Goal: Transaction & Acquisition: Purchase product/service

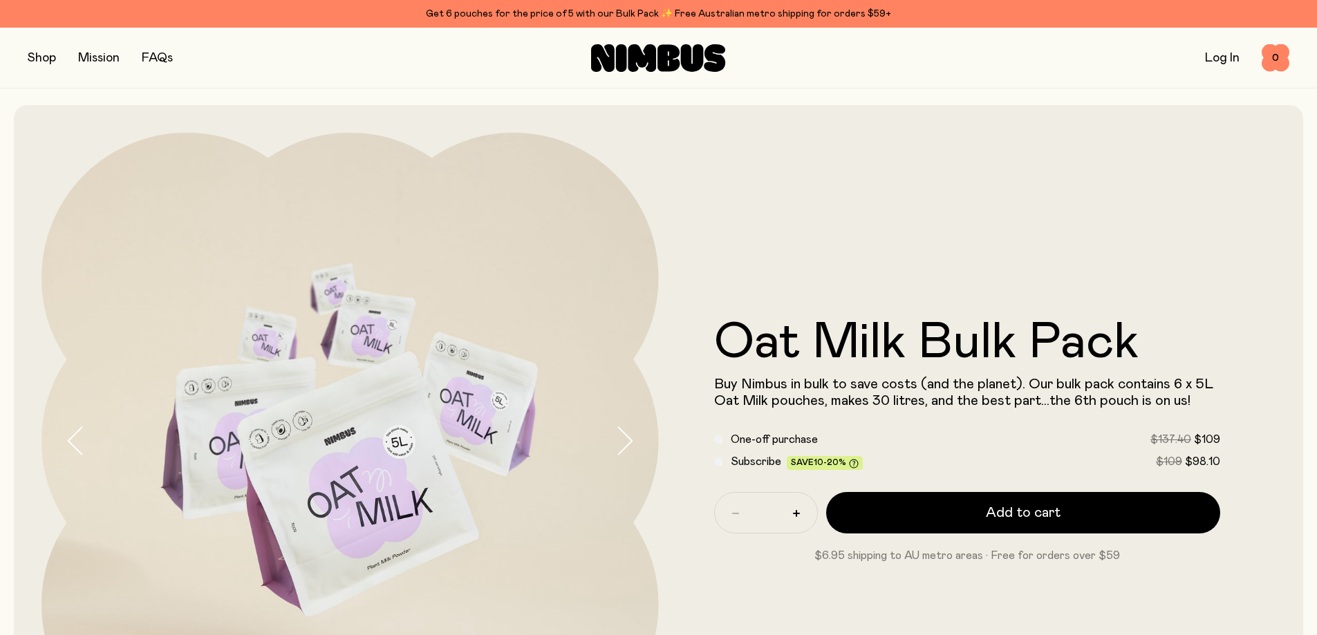
click at [34, 61] on button "button" at bounding box center [42, 57] width 28 height 19
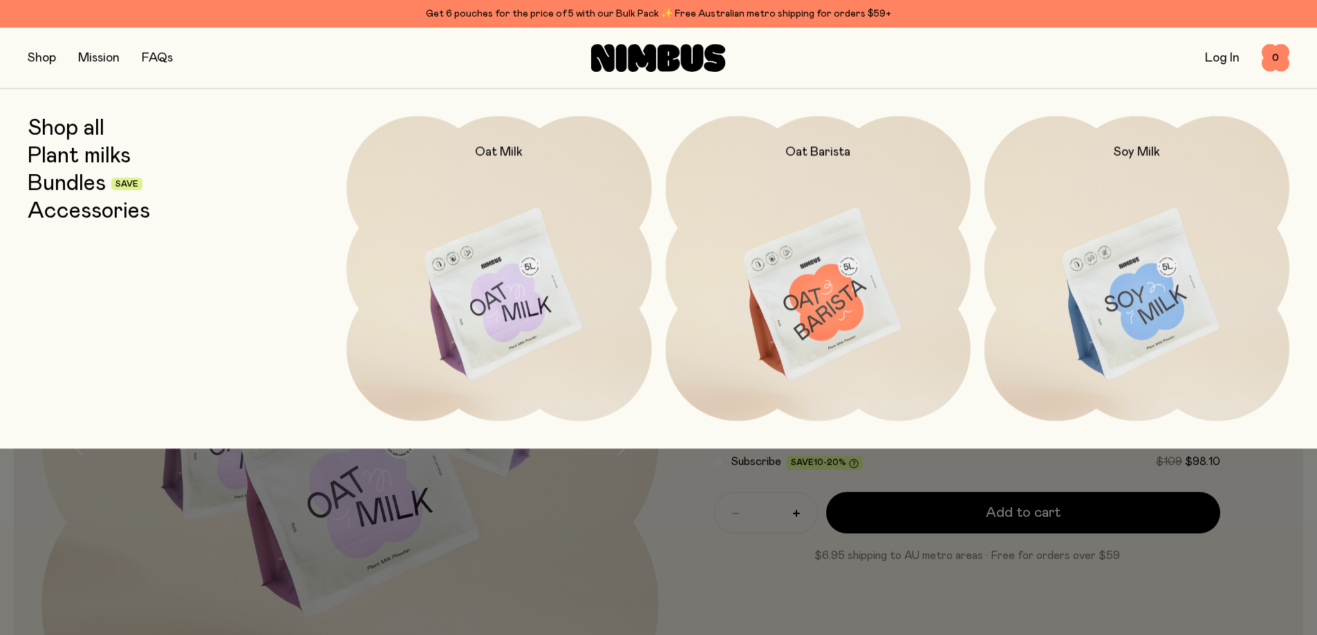
click at [526, 13] on div "Get 6 pouches for the price of 5 with our Bulk Pack ✨ Free Australian metro shi…" at bounding box center [658, 14] width 1261 height 17
click at [703, 15] on div "Get 6 pouches for the price of 5 with our Bulk Pack ✨ Free Australian metro shi…" at bounding box center [658, 14] width 1261 height 17
click at [586, 12] on div "Get 6 pouches for the price of 5 with our Bulk Pack ✨ Free Australian metro shi…" at bounding box center [658, 14] width 1261 height 17
click at [62, 192] on link "Bundles" at bounding box center [67, 183] width 78 height 25
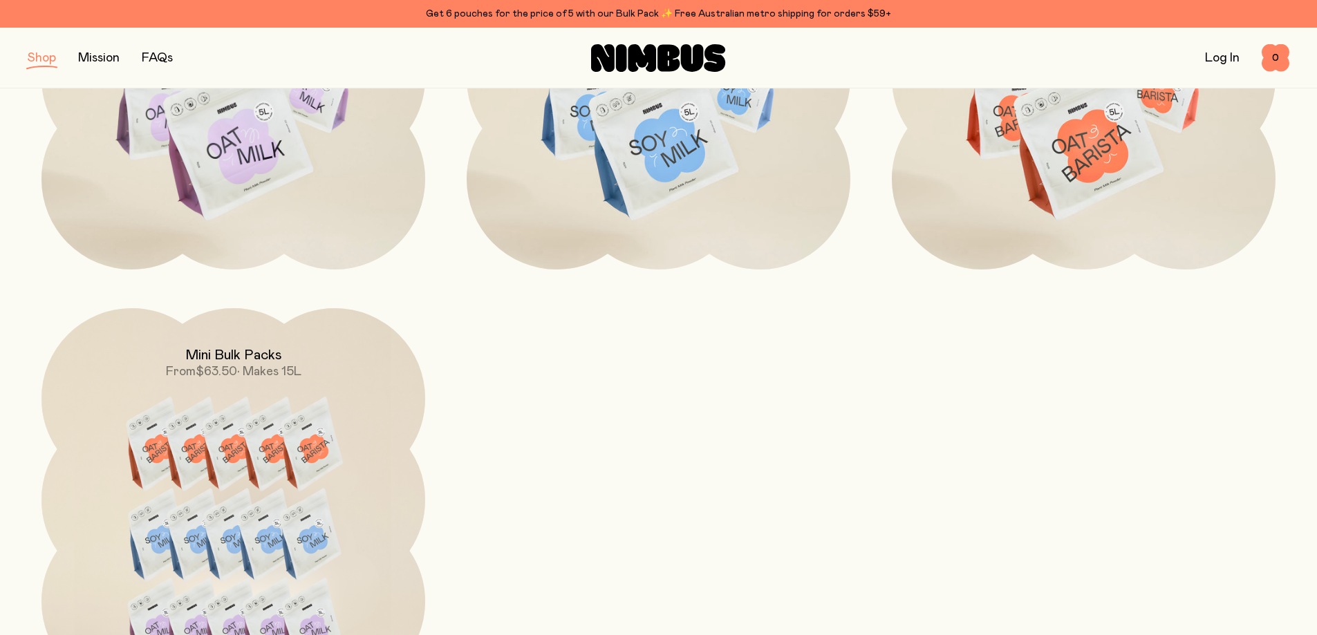
scroll to position [968, 0]
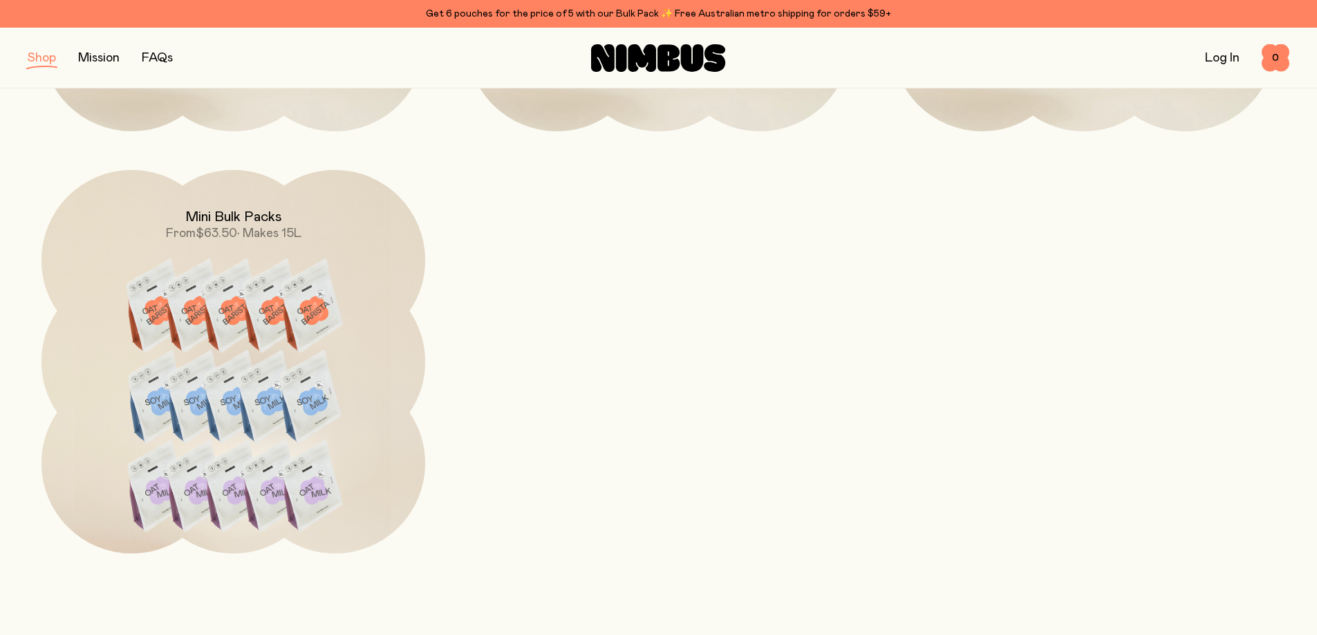
click at [352, 439] on img at bounding box center [233, 410] width 384 height 480
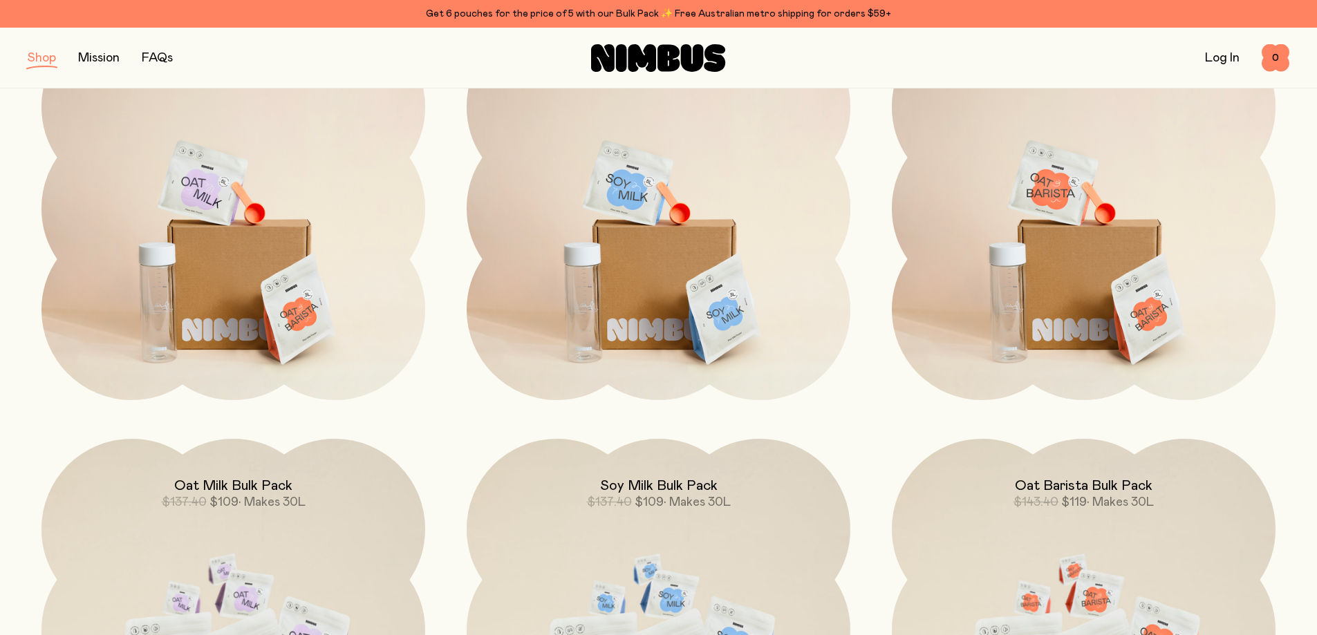
scroll to position [484, 0]
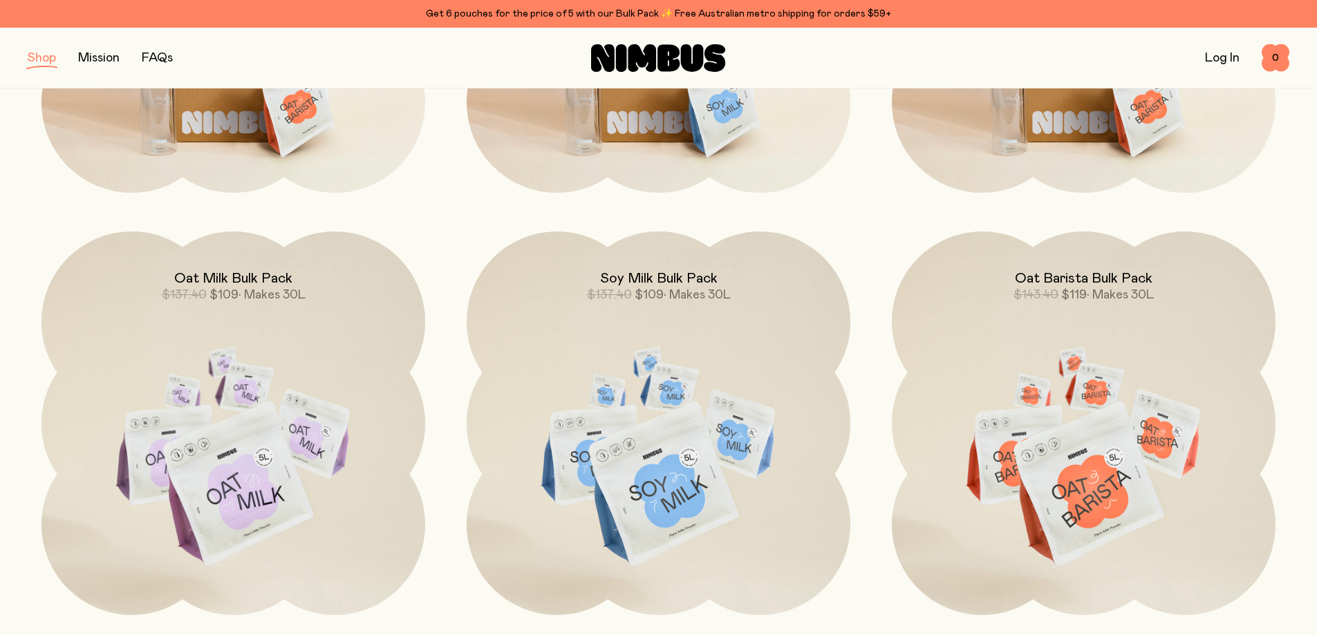
click at [716, 406] on img at bounding box center [659, 457] width 384 height 451
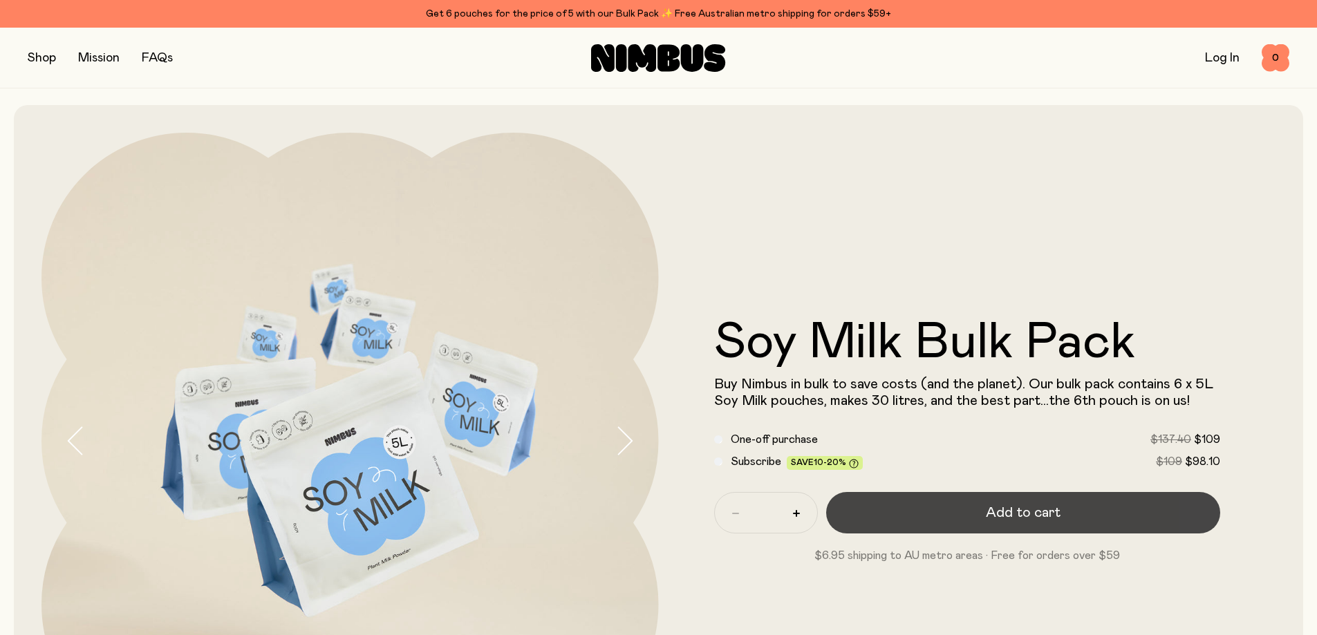
click at [1037, 512] on span "Add to cart" at bounding box center [1023, 512] width 75 height 19
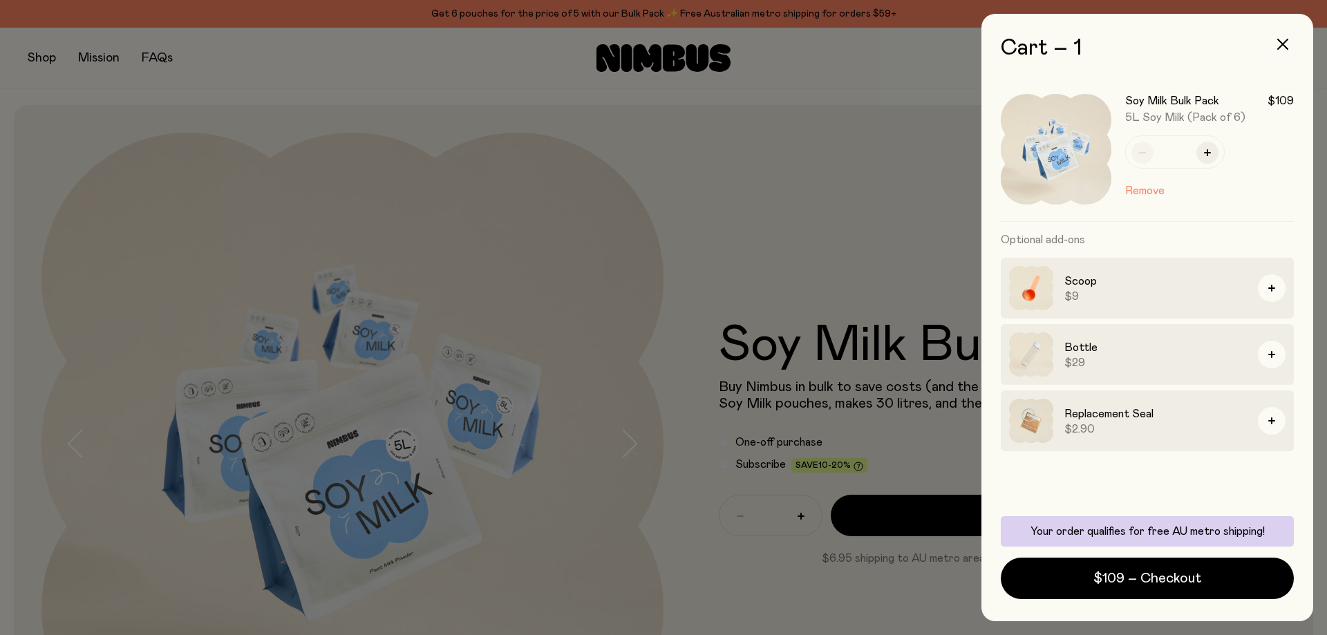
click at [883, 245] on div at bounding box center [663, 317] width 1327 height 635
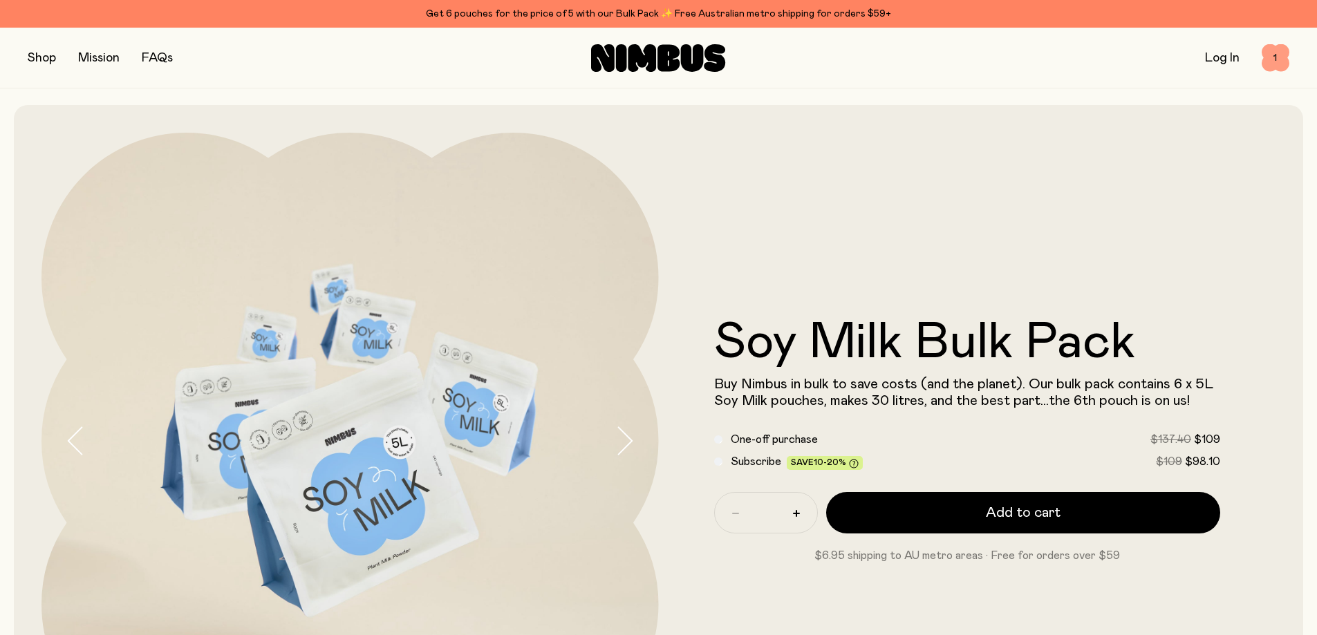
click at [1274, 65] on span "1" at bounding box center [1275, 58] width 28 height 28
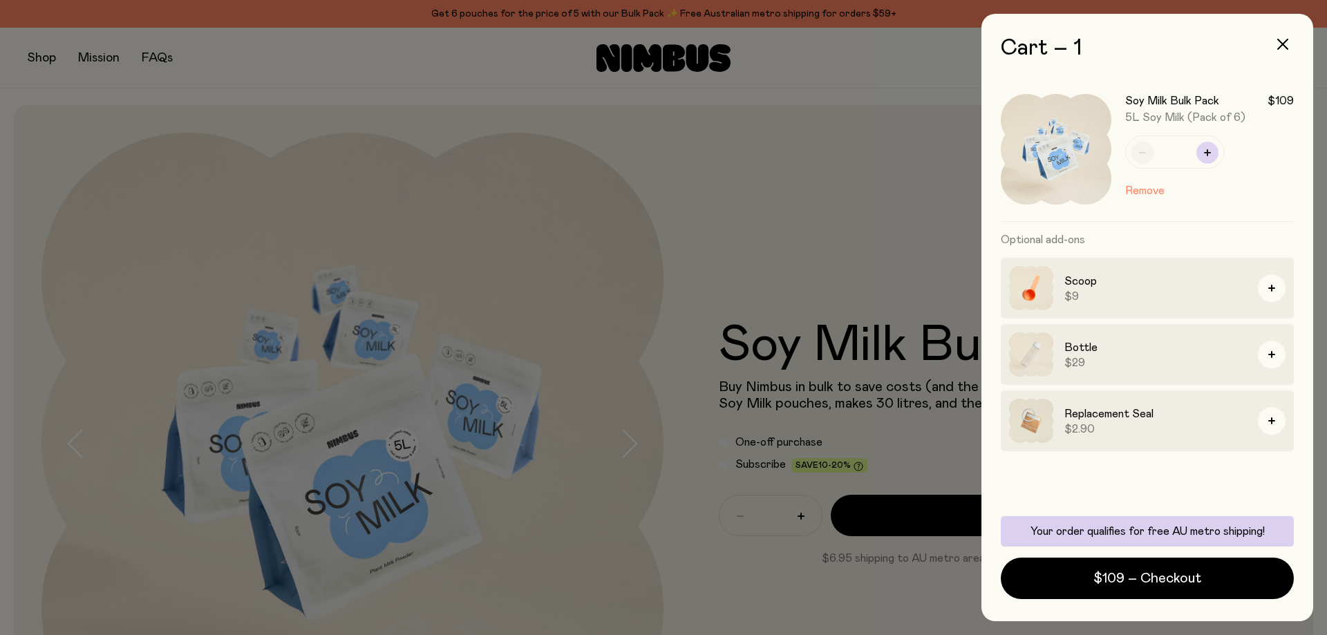
click at [1209, 150] on icon "button" at bounding box center [1207, 152] width 7 height 7
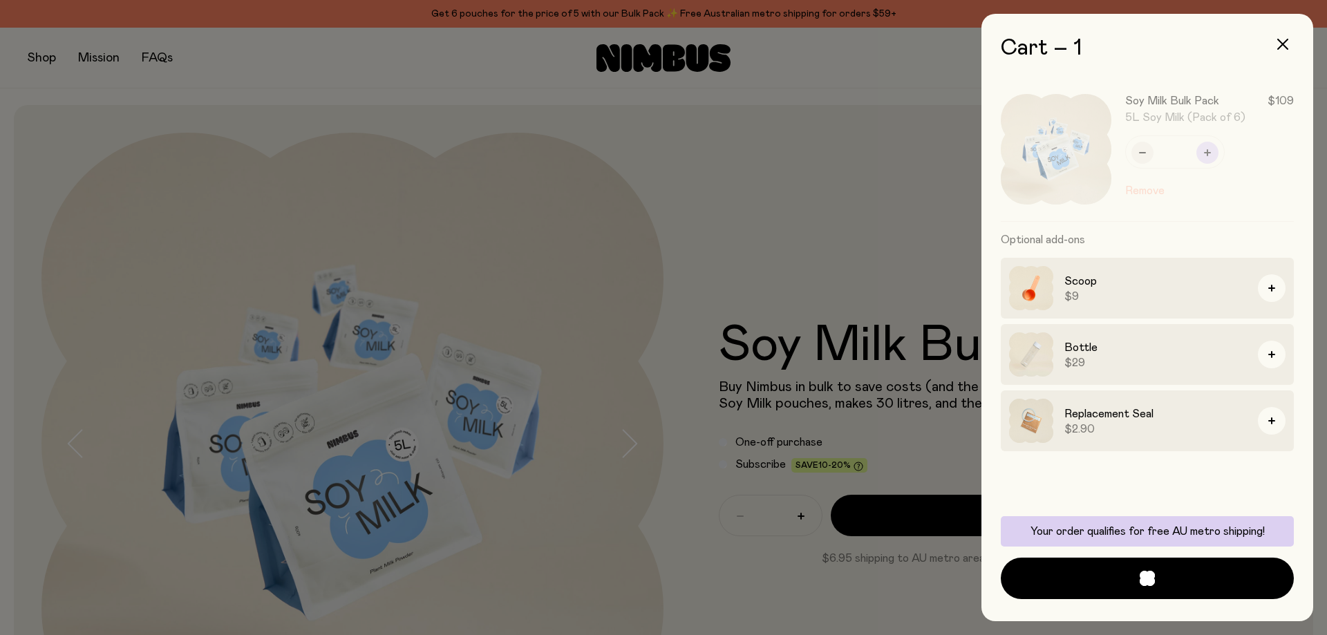
click at [1209, 150] on div at bounding box center [1154, 149] width 279 height 144
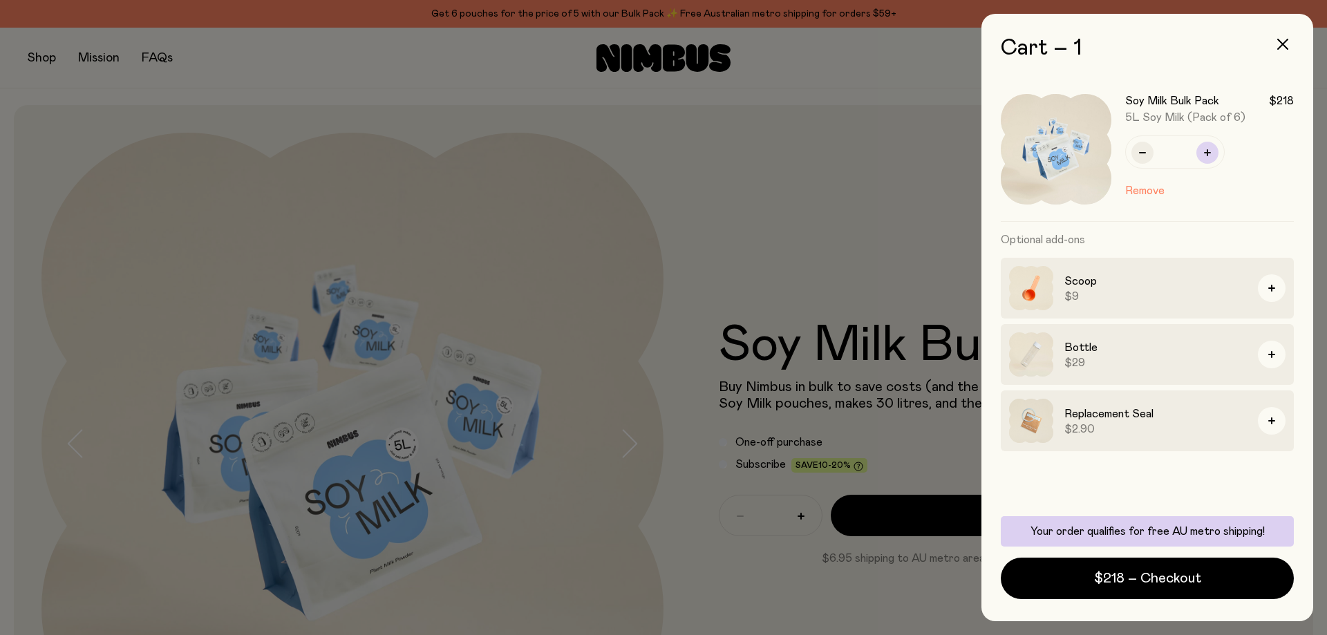
click at [1209, 150] on icon "button" at bounding box center [1207, 152] width 7 height 7
click at [840, 180] on div at bounding box center [663, 317] width 1327 height 635
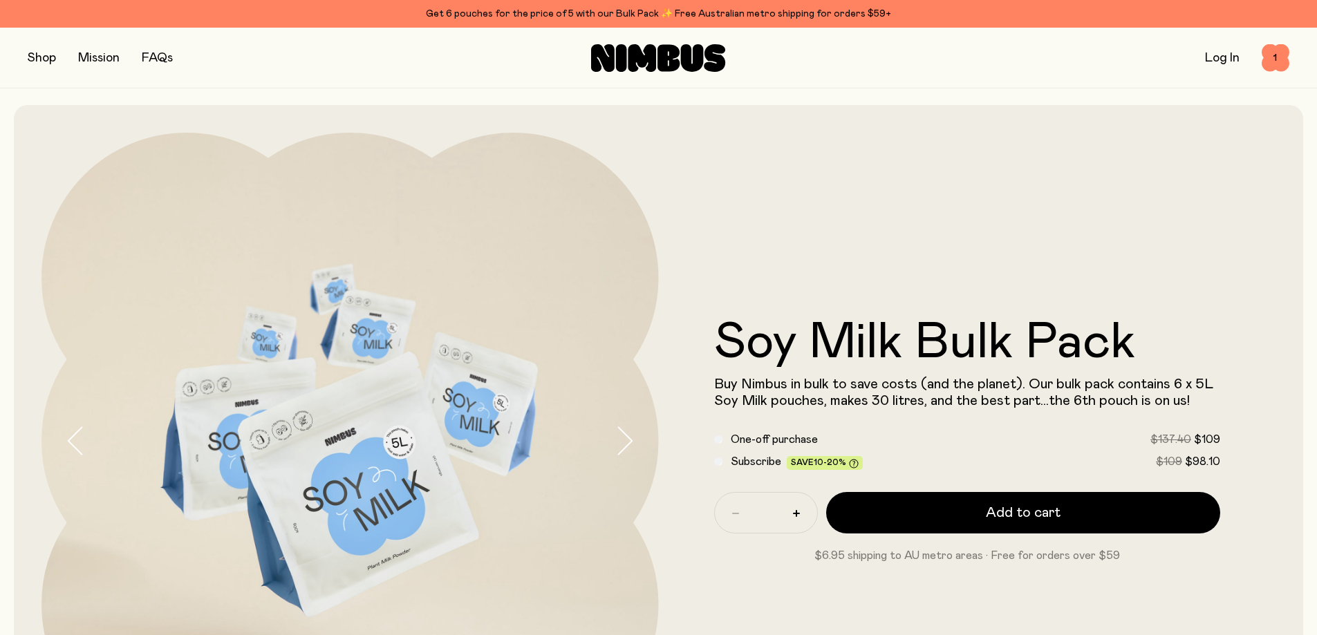
click at [49, 60] on button "button" at bounding box center [42, 57] width 28 height 19
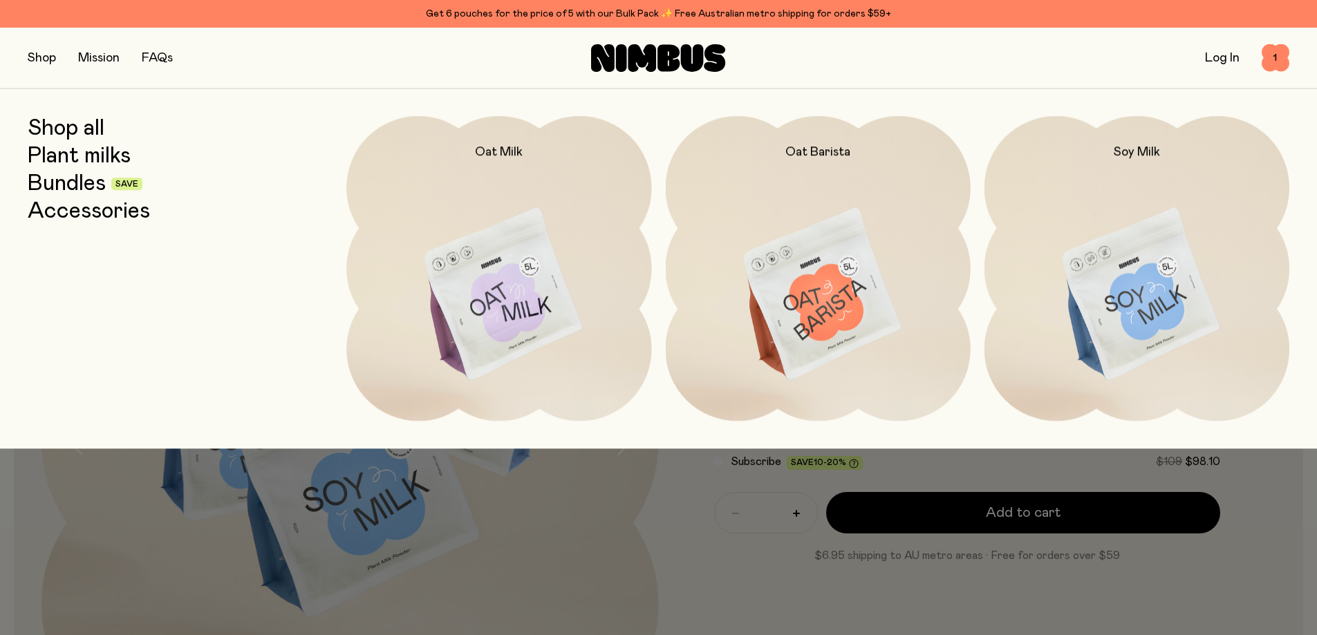
click at [45, 61] on button "button" at bounding box center [42, 57] width 28 height 19
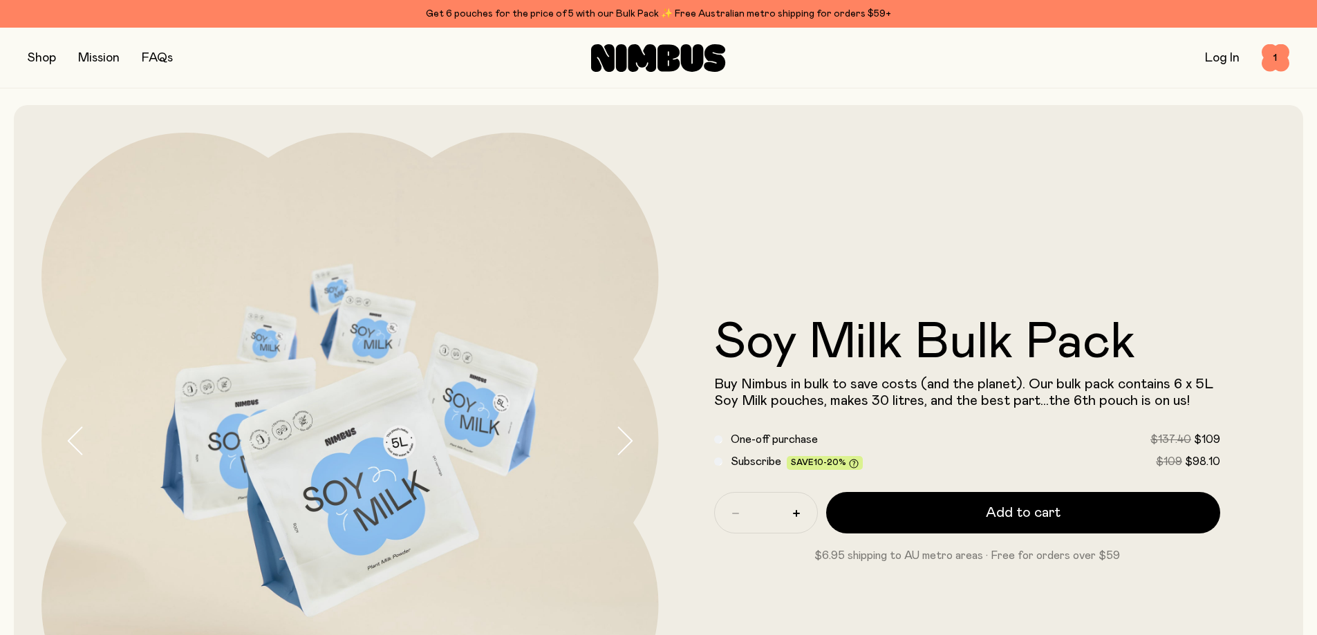
click at [632, 44] on icon at bounding box center [658, 58] width 134 height 28
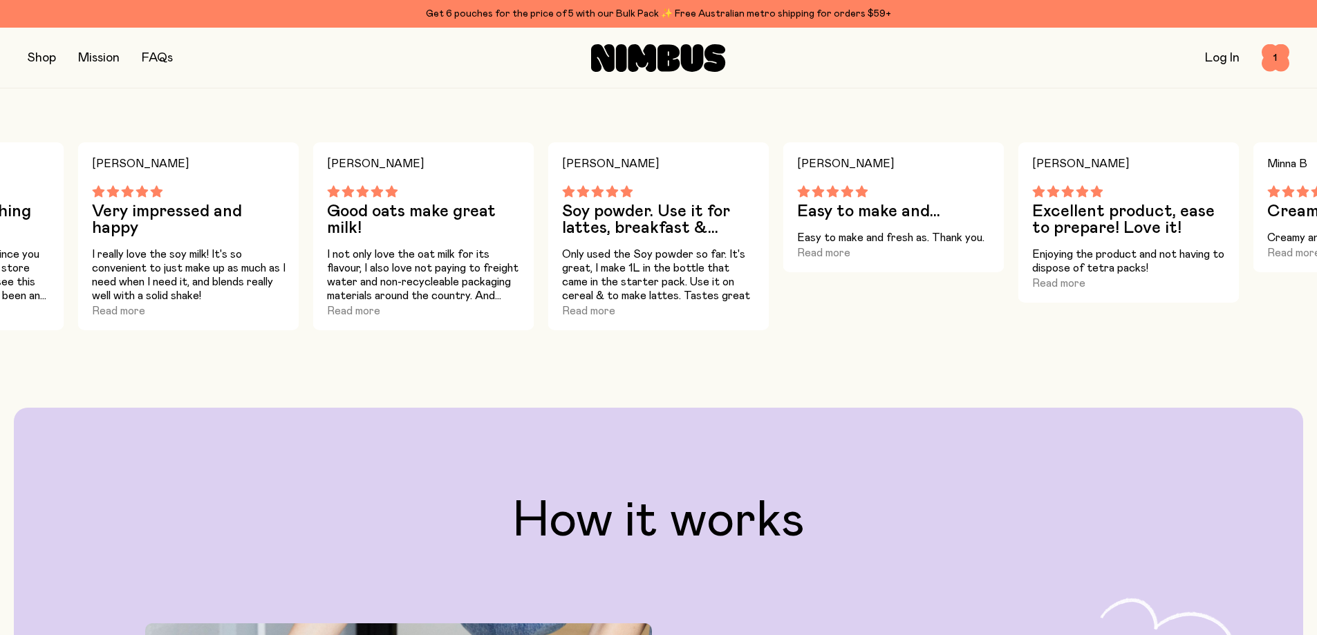
scroll to position [2212, 0]
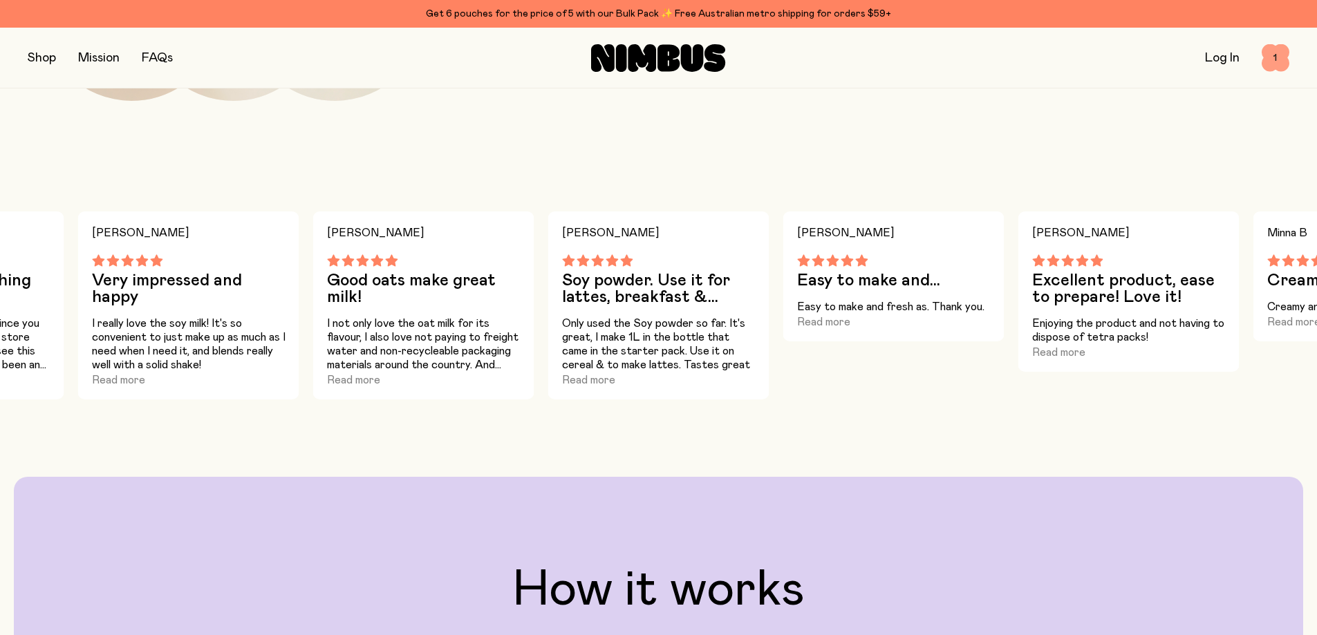
click at [1270, 63] on span "1" at bounding box center [1275, 58] width 28 height 28
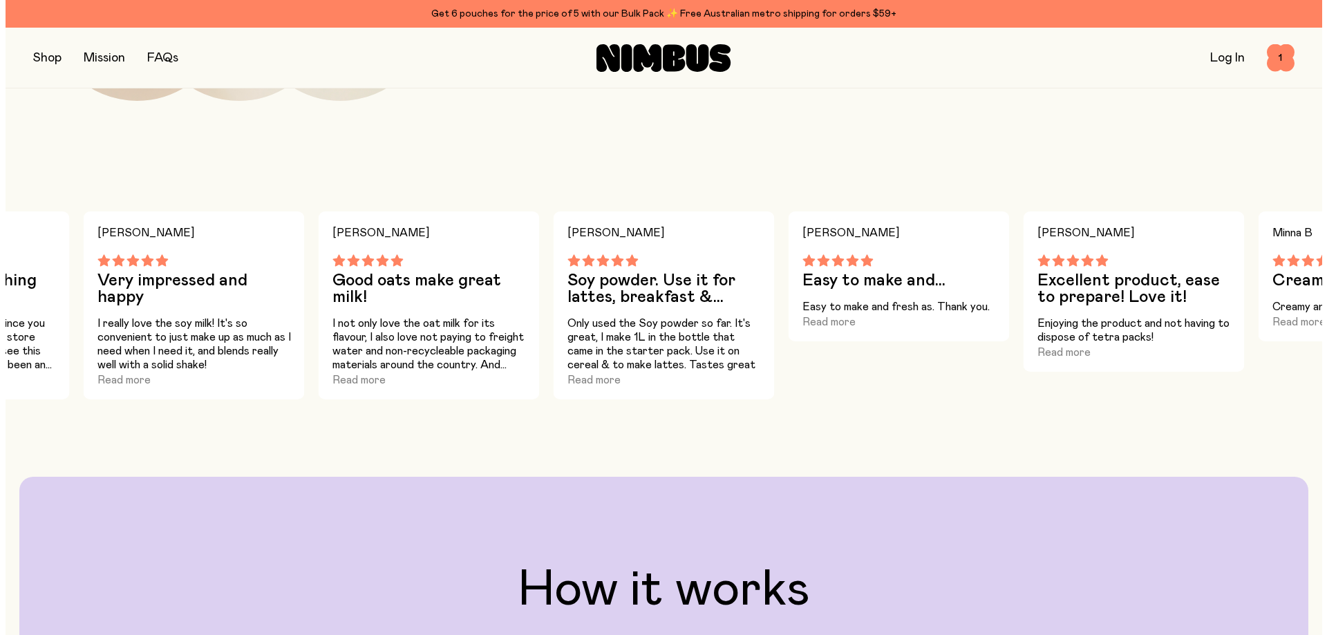
scroll to position [0, 0]
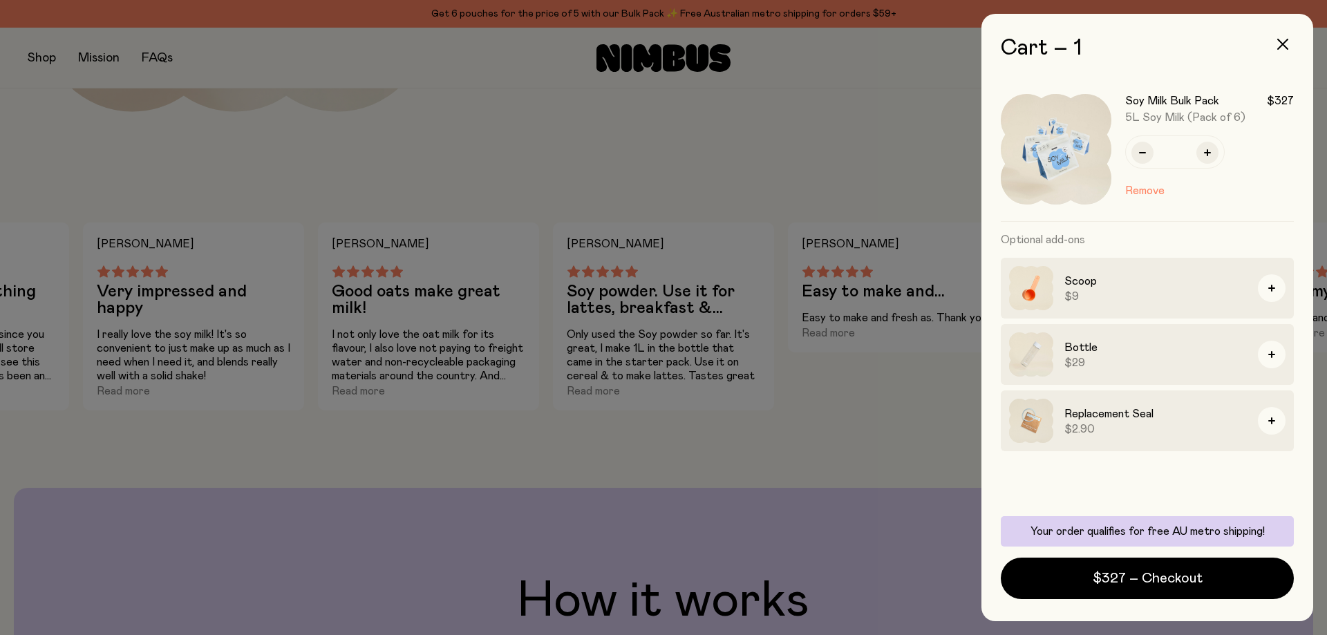
click at [812, 160] on div at bounding box center [663, 317] width 1327 height 635
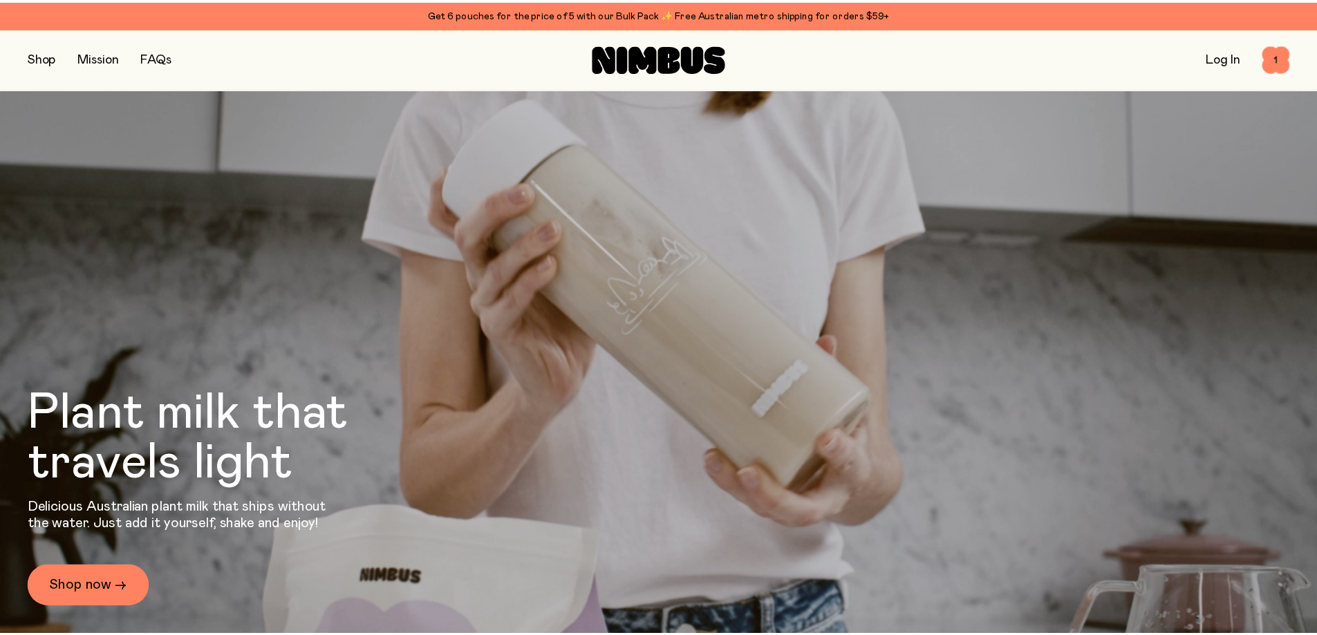
scroll to position [2212, 0]
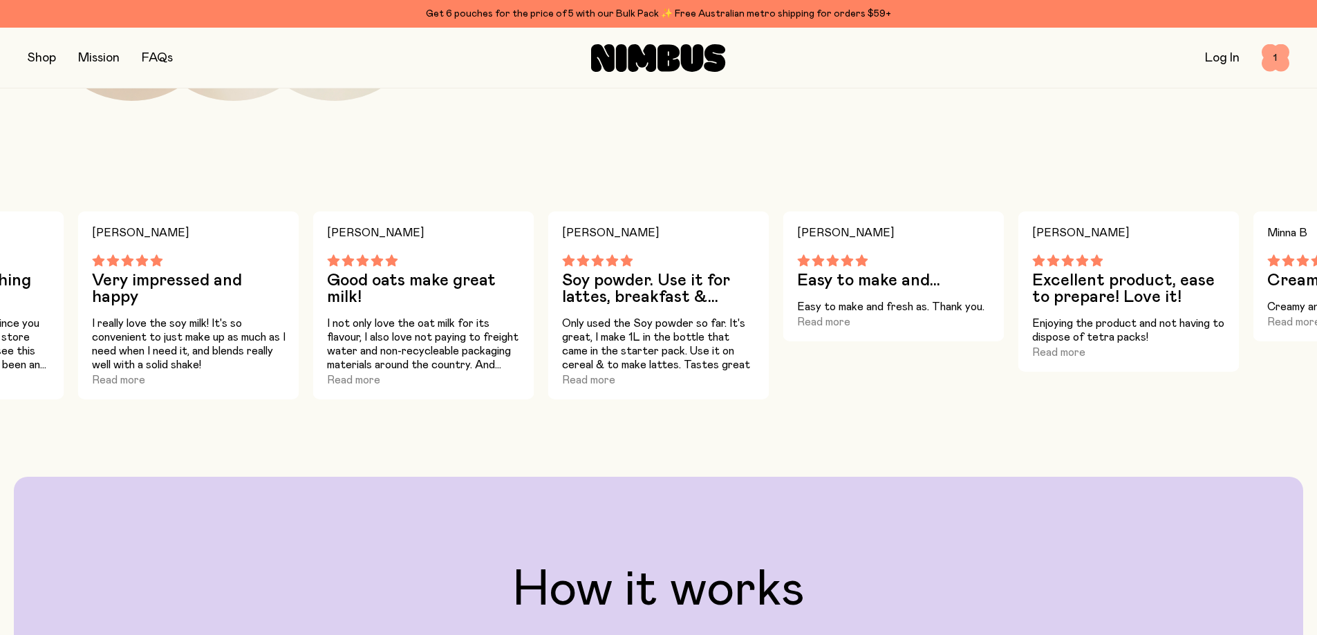
click at [1283, 56] on span "1" at bounding box center [1275, 58] width 28 height 28
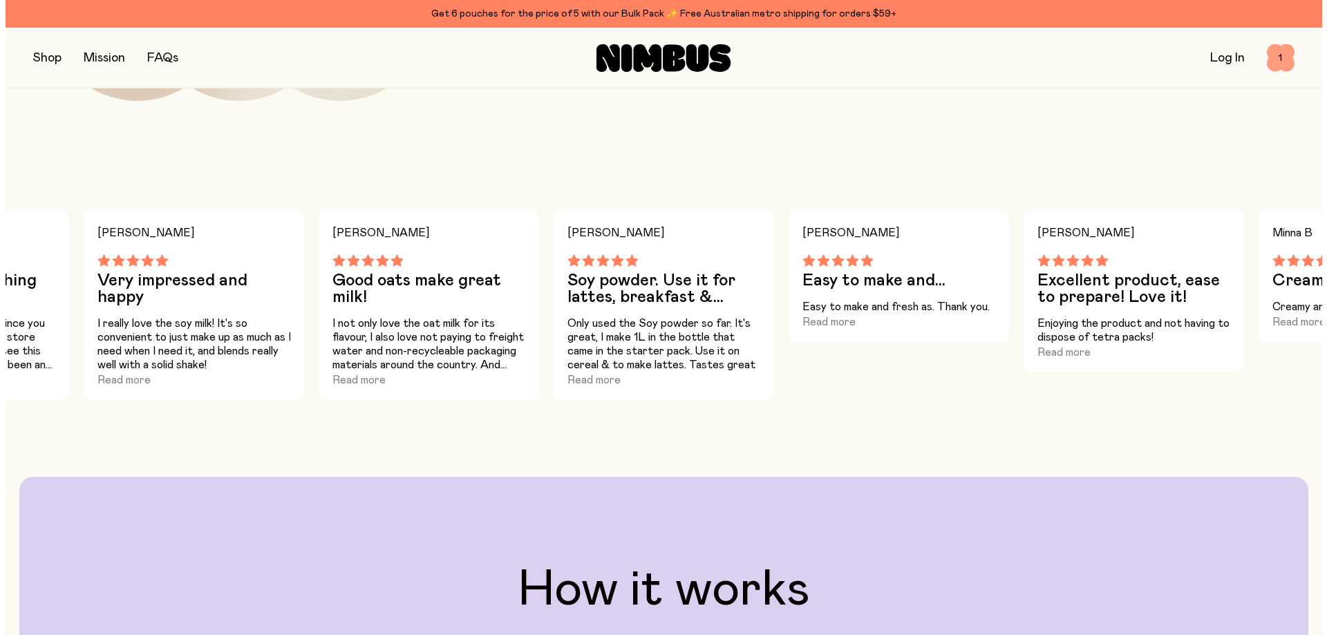
scroll to position [0, 0]
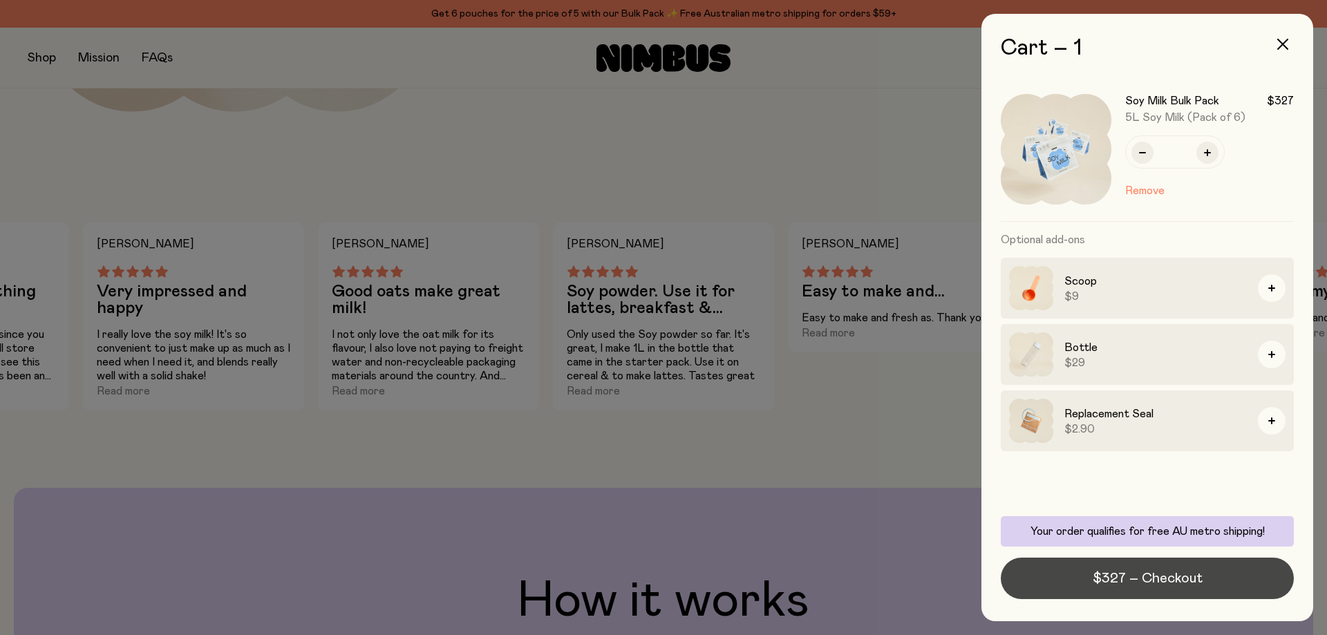
click at [1169, 581] on span "$327 – Checkout" at bounding box center [1148, 578] width 110 height 19
